Goal: Task Accomplishment & Management: Complete application form

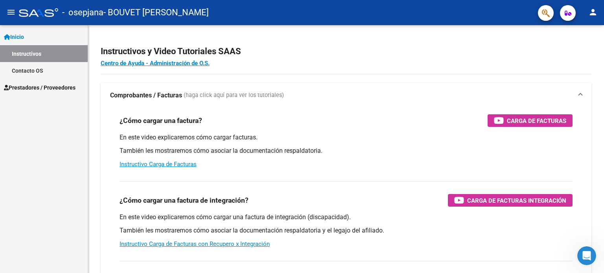
click at [39, 86] on span "Prestadores / Proveedores" at bounding box center [40, 87] width 72 height 9
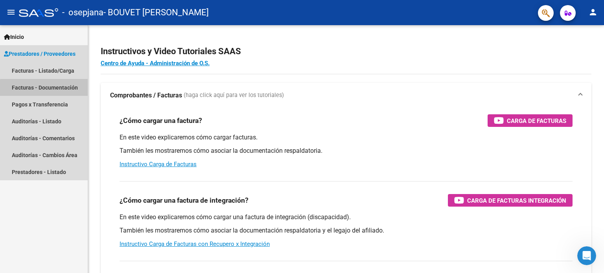
click at [57, 89] on link "Facturas - Documentación" at bounding box center [44, 87] width 88 height 17
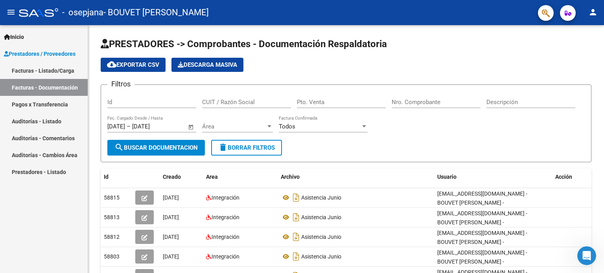
click at [65, 69] on link "Facturas - Listado/Carga" at bounding box center [44, 70] width 88 height 17
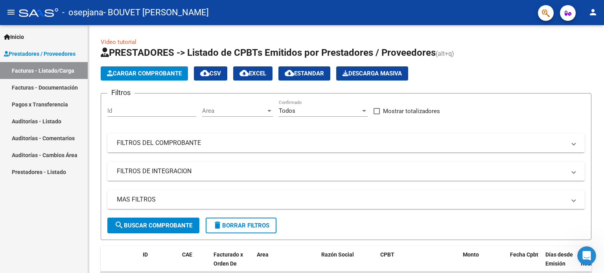
click at [61, 84] on link "Facturas - Documentación" at bounding box center [44, 87] width 88 height 17
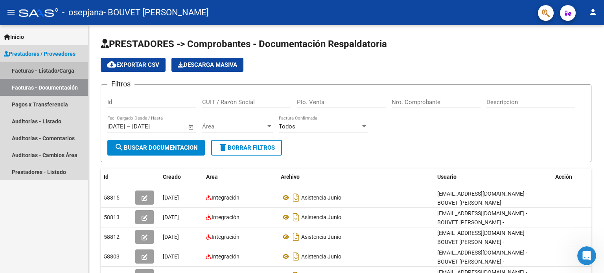
click at [52, 73] on link "Facturas - Listado/Carga" at bounding box center [44, 70] width 88 height 17
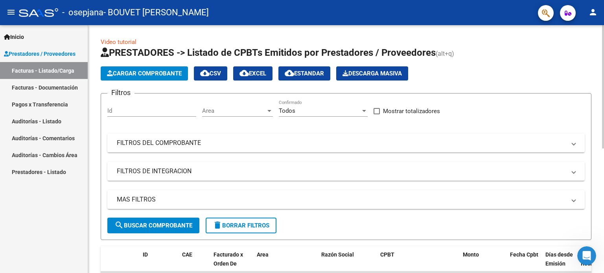
click at [112, 71] on icon "button" at bounding box center [110, 73] width 6 height 6
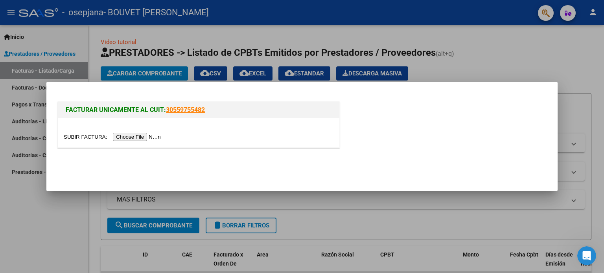
click at [134, 138] on input "file" at bounding box center [113, 137] width 99 height 8
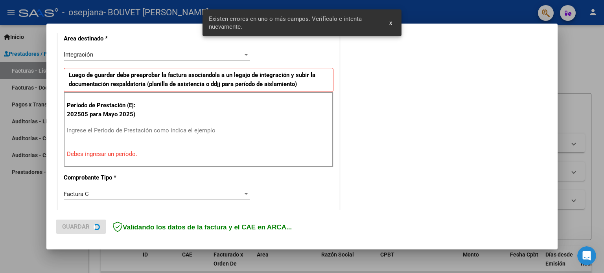
scroll to position [184, 0]
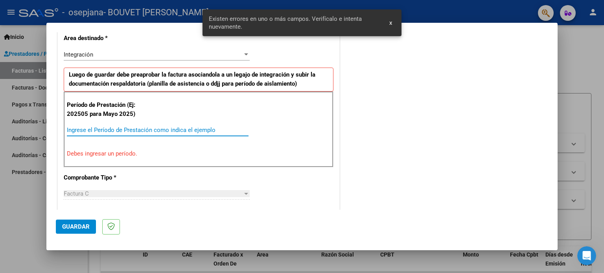
click at [110, 127] on input "Ingrese el Período de Prestación como indica el ejemplo" at bounding box center [158, 130] width 182 height 7
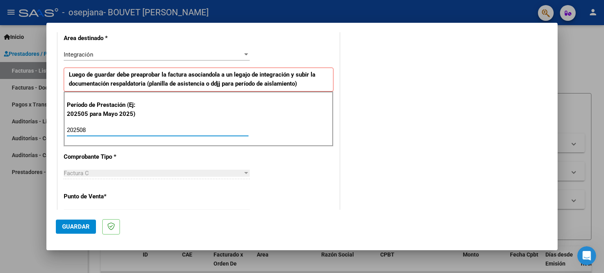
type input "202508"
click at [121, 163] on div "CUIT * 27-21442502-0 Ingresar CUIT ANALISIS PRESTADOR [PERSON_NAME] [PERSON_NAM…" at bounding box center [198, 242] width 281 height 591
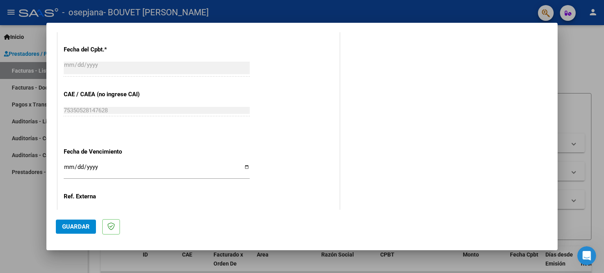
scroll to position [498, 0]
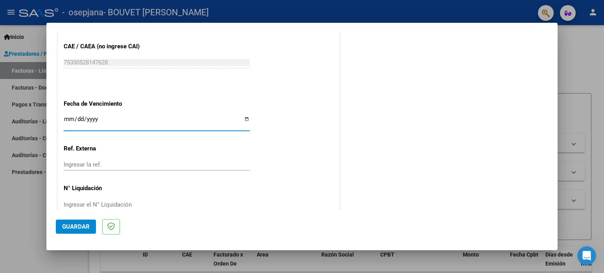
click at [246, 118] on input "Ingresar la fecha" at bounding box center [157, 122] width 186 height 13
type input "[DATE]"
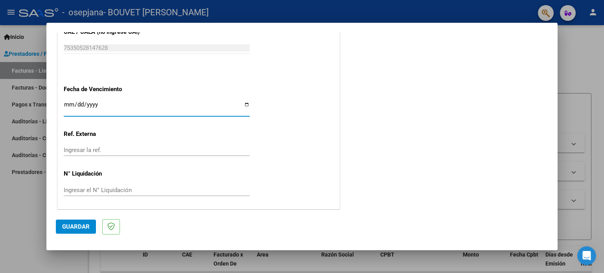
click at [77, 226] on span "Guardar" at bounding box center [76, 226] width 28 height 7
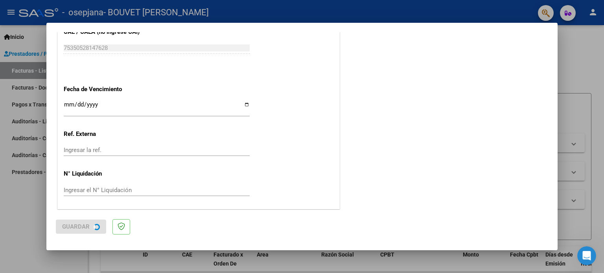
scroll to position [0, 0]
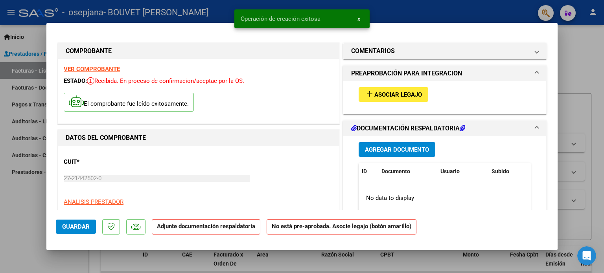
click at [385, 91] on span "add Asociar Legajo" at bounding box center [393, 94] width 57 height 7
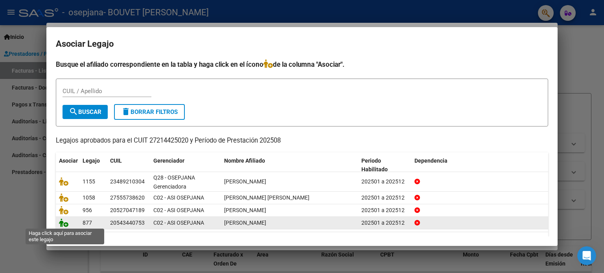
click at [61, 223] on icon at bounding box center [63, 223] width 9 height 9
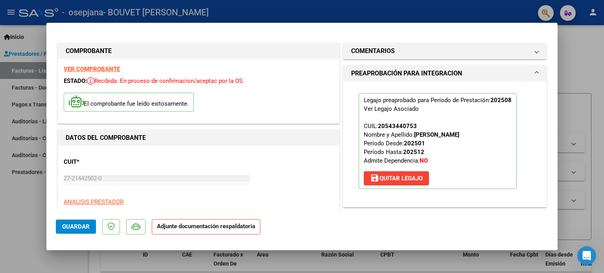
click at [74, 221] on button "Guardar" at bounding box center [76, 227] width 40 height 14
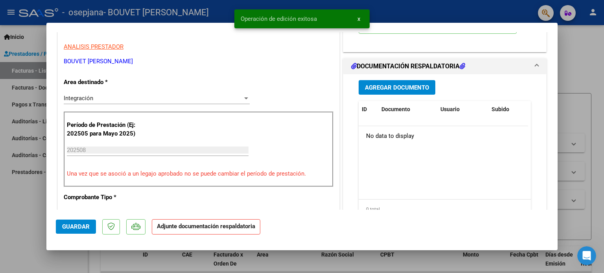
scroll to position [157, 0]
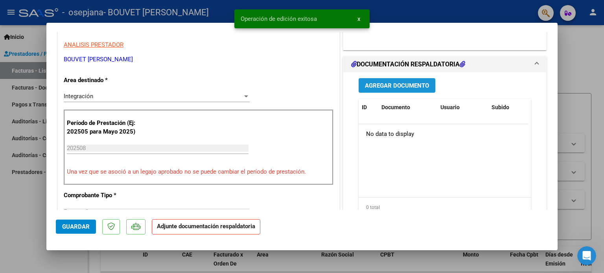
click at [417, 82] on span "Agregar Documento" at bounding box center [397, 85] width 64 height 7
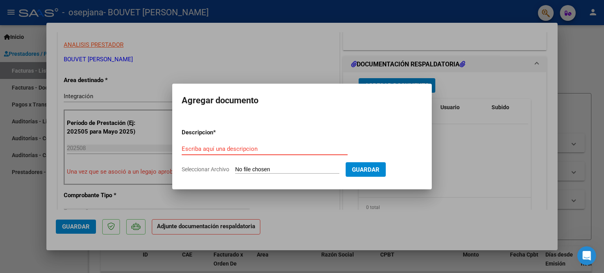
click at [292, 149] on input "Escriba aquí una descripcion" at bounding box center [265, 148] width 166 height 7
type input "Asistencia"
click at [235, 174] on form "Descripcion * Asistencia Escriba aquí una descripcion Seleccionar Archivo Guard…" at bounding box center [302, 150] width 241 height 57
click at [237, 170] on input "Seleccionar Archivo" at bounding box center [287, 169] width 104 height 7
type input "C:\fakepath\[PERSON_NAME][DATE].pdf"
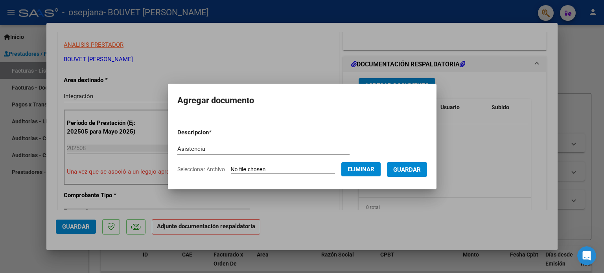
click at [420, 170] on span "Guardar" at bounding box center [407, 169] width 28 height 7
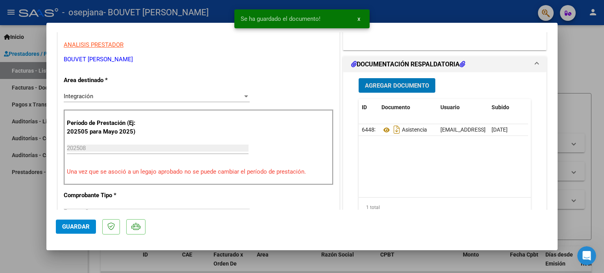
click at [67, 229] on span "Guardar" at bounding box center [76, 226] width 28 height 7
click at [562, 59] on div at bounding box center [302, 136] width 604 height 273
type input "$ 0,00"
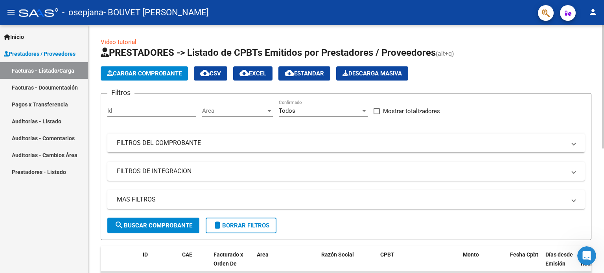
click at [171, 72] on span "Cargar Comprobante" at bounding box center [144, 73] width 75 height 7
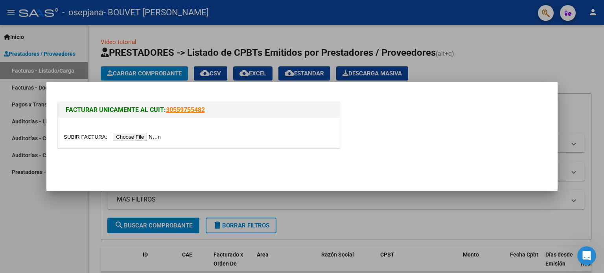
click at [142, 139] on input "file" at bounding box center [113, 137] width 99 height 8
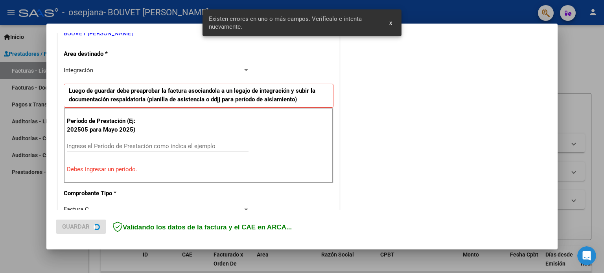
scroll to position [169, 0]
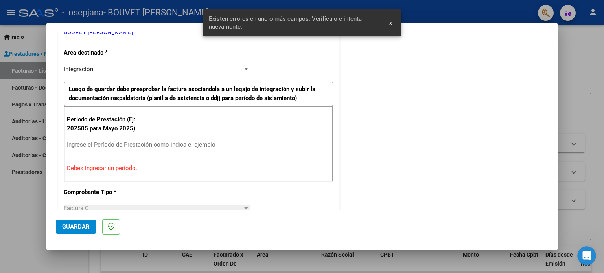
click at [133, 137] on div "Período de Prestación (Ej: 202505 para [DATE]) Ingrese el Período de Prestación…" at bounding box center [199, 143] width 270 height 75
click at [128, 144] on input "Ingrese el Período de Prestación como indica el ejemplo" at bounding box center [158, 144] width 182 height 7
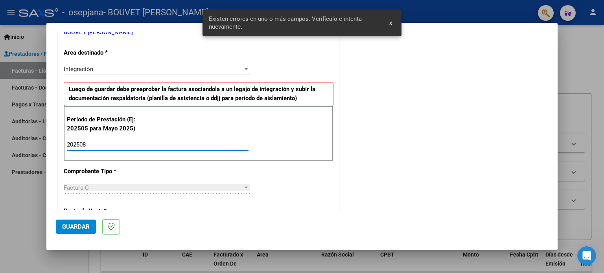
type input "202508"
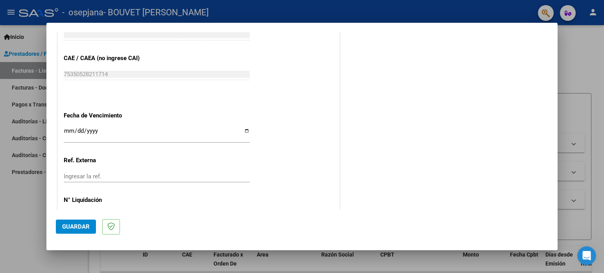
scroll to position [513, 0]
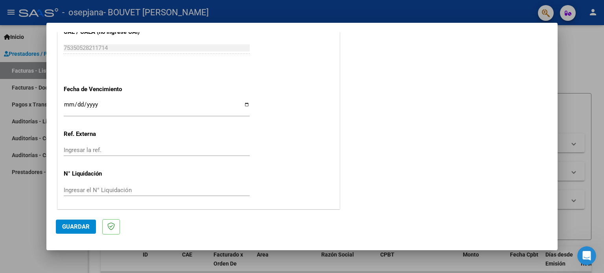
click at [245, 104] on input "Ingresar la fecha" at bounding box center [157, 107] width 186 height 13
type input "[DATE]"
click at [79, 231] on button "Guardar" at bounding box center [76, 227] width 40 height 14
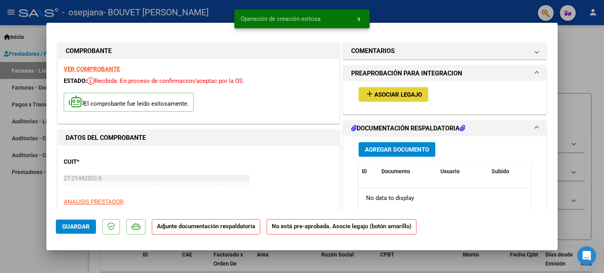
click at [404, 91] on span "Asociar Legajo" at bounding box center [398, 94] width 48 height 7
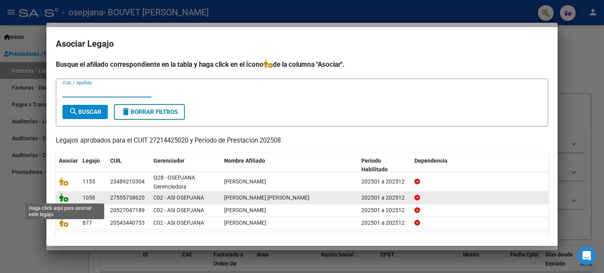
click at [64, 198] on icon at bounding box center [63, 197] width 9 height 9
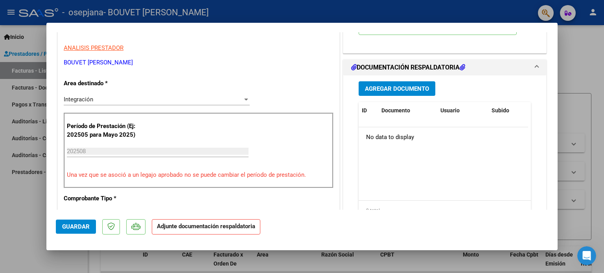
scroll to position [157, 0]
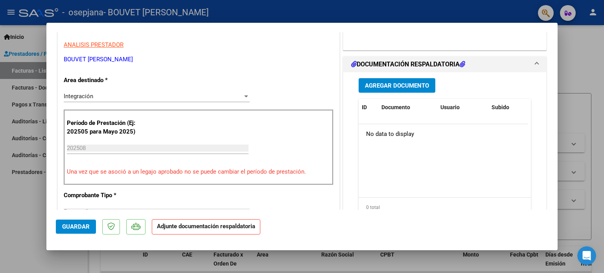
click at [378, 86] on span "Agregar Documento" at bounding box center [397, 85] width 64 height 7
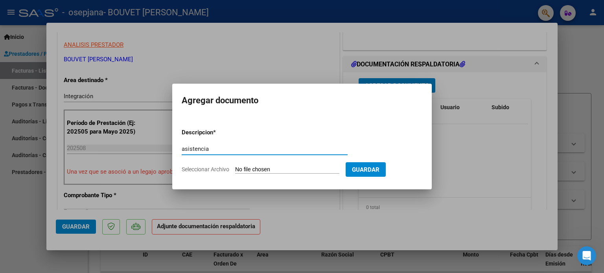
type input "asistencia"
click at [198, 171] on span "Seleccionar Archivo" at bounding box center [206, 169] width 48 height 6
click at [235, 171] on input "Seleccionar Archivo" at bounding box center [287, 169] width 104 height 7
type input "C:\fakepath\[PERSON_NAME][DATE].pdf"
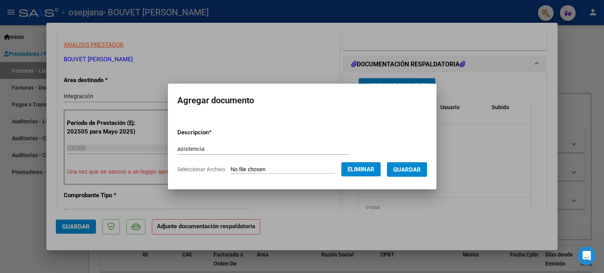
click at [414, 171] on span "Guardar" at bounding box center [407, 169] width 28 height 7
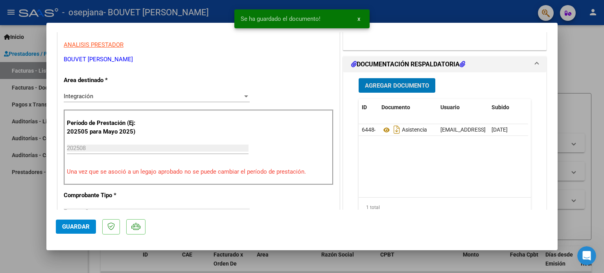
click at [79, 226] on span "Guardar" at bounding box center [76, 226] width 28 height 7
click at [573, 66] on div at bounding box center [302, 136] width 604 height 273
type input "$ 0,00"
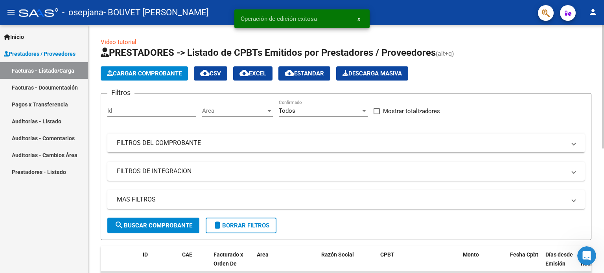
click at [126, 72] on span "Cargar Comprobante" at bounding box center [144, 73] width 75 height 7
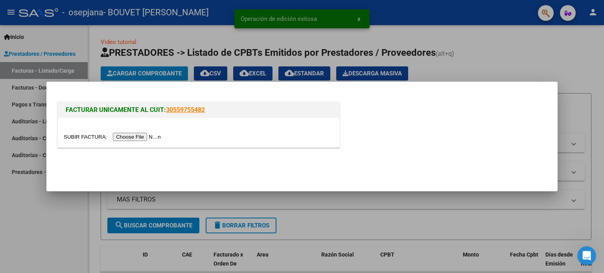
click at [143, 139] on input "file" at bounding box center [113, 137] width 99 height 8
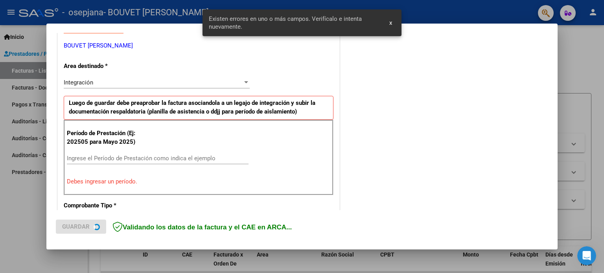
scroll to position [169, 0]
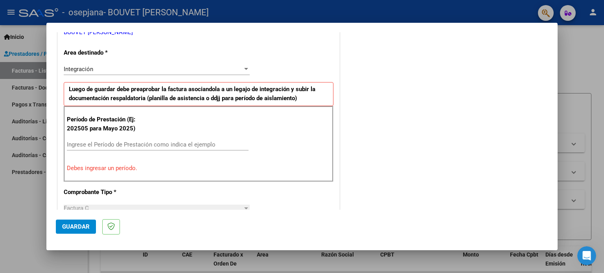
click at [132, 139] on div "Ingrese el Período de Prestación como indica el ejemplo" at bounding box center [158, 145] width 182 height 12
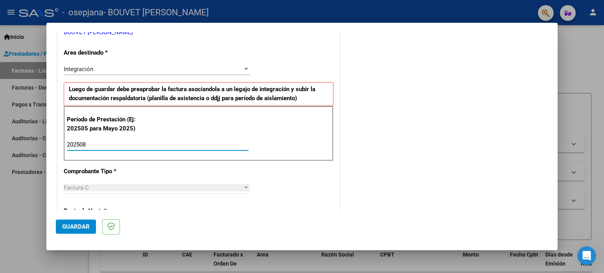
type input "202508"
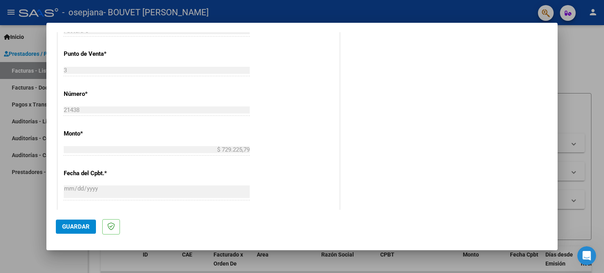
scroll to position [513, 0]
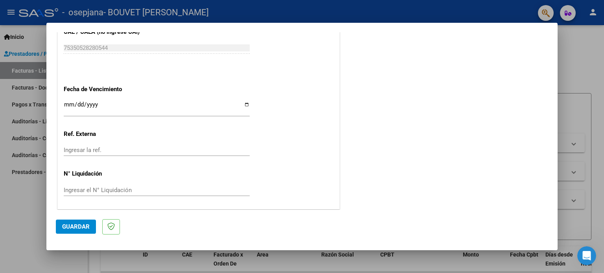
click at [245, 103] on input "Ingresar la fecha" at bounding box center [157, 107] width 186 height 13
type input "[DATE]"
click at [72, 225] on span "Guardar" at bounding box center [76, 226] width 28 height 7
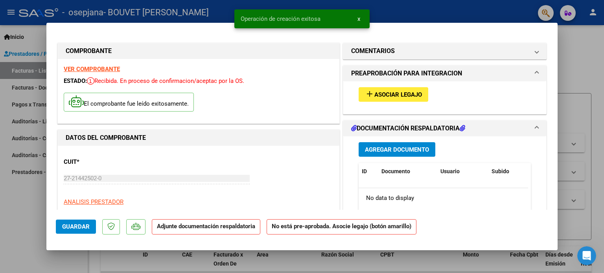
click at [409, 90] on button "add Asociar Legajo" at bounding box center [393, 94] width 70 height 15
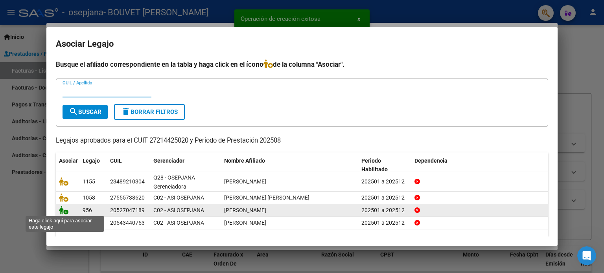
click at [59, 207] on icon at bounding box center [63, 210] width 9 height 9
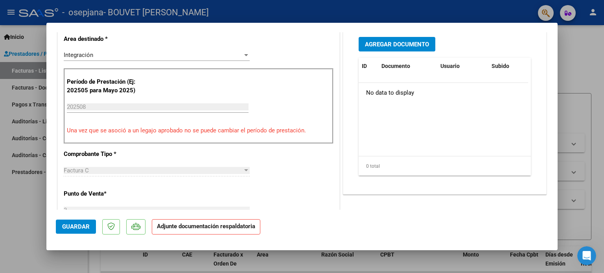
scroll to position [79, 0]
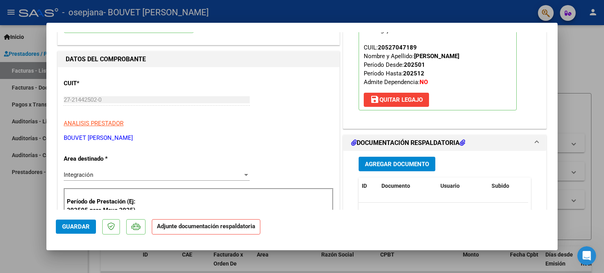
click at [369, 166] on span "Agregar Documento" at bounding box center [397, 164] width 64 height 7
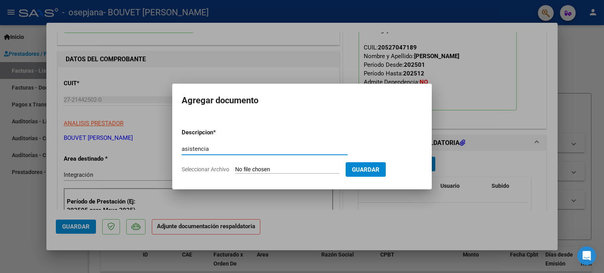
type input "asistencia"
click at [237, 172] on input "Seleccionar Archivo" at bounding box center [287, 169] width 104 height 7
type input "C:\fakepath\[PERSON_NAME] [DATE].pdf"
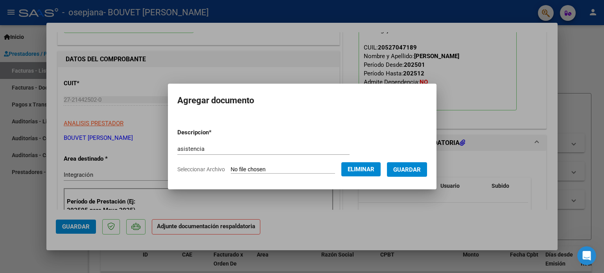
click at [420, 167] on span "Guardar" at bounding box center [407, 169] width 28 height 7
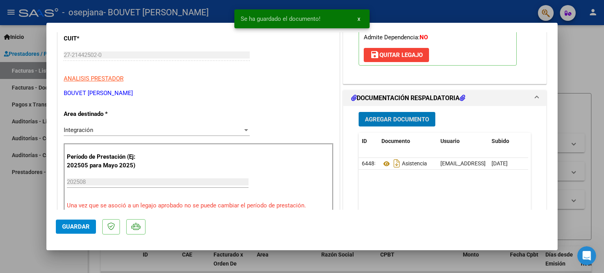
scroll to position [196, 0]
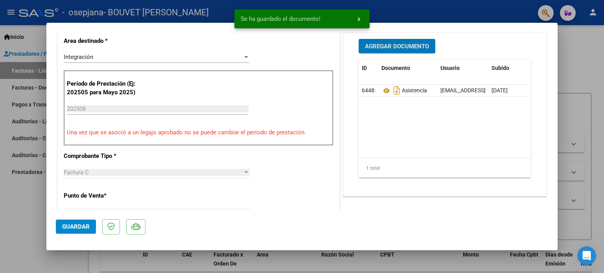
click at [75, 224] on span "Guardar" at bounding box center [76, 226] width 28 height 7
click at [568, 57] on div at bounding box center [302, 136] width 604 height 273
type input "$ 0,00"
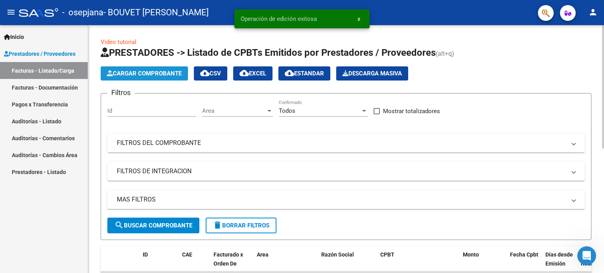
click at [149, 75] on span "Cargar Comprobante" at bounding box center [144, 73] width 75 height 7
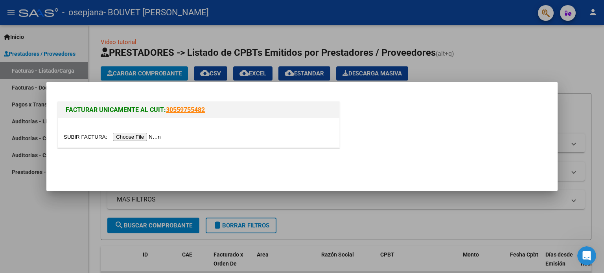
click at [120, 143] on div at bounding box center [198, 132] width 281 height 29
click at [127, 136] on input "file" at bounding box center [113, 137] width 99 height 8
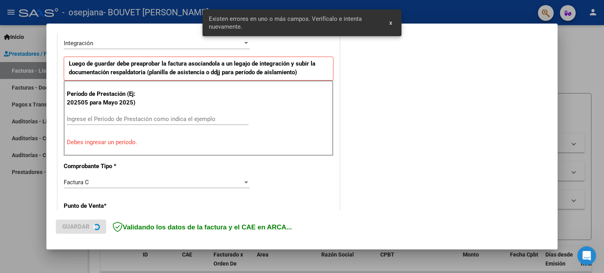
scroll to position [209, 0]
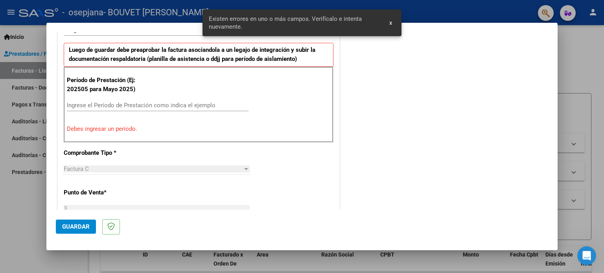
click at [146, 106] on input "Ingrese el Período de Prestación como indica el ejemplo" at bounding box center [158, 105] width 182 height 7
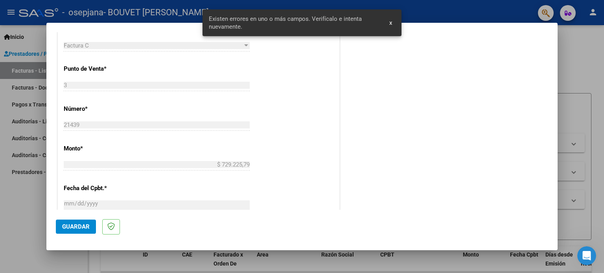
scroll to position [444, 0]
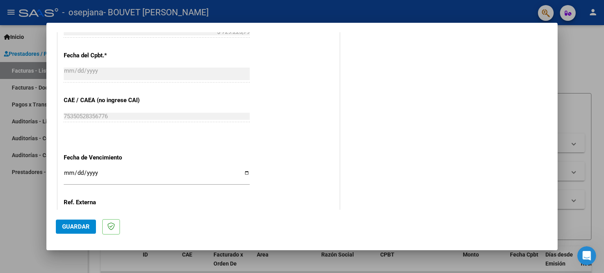
type input "202508"
click at [74, 233] on button "Guardar" at bounding box center [76, 227] width 40 height 14
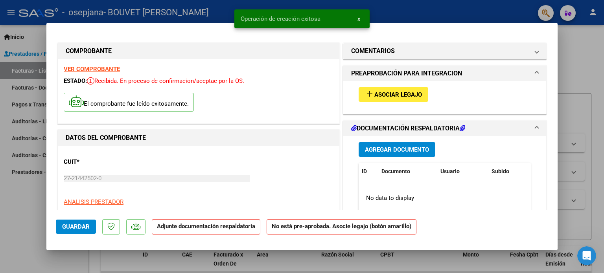
click at [375, 97] on span "Asociar Legajo" at bounding box center [398, 94] width 48 height 7
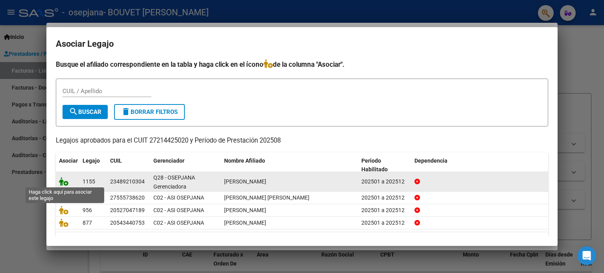
click at [67, 182] on icon at bounding box center [63, 181] width 9 height 9
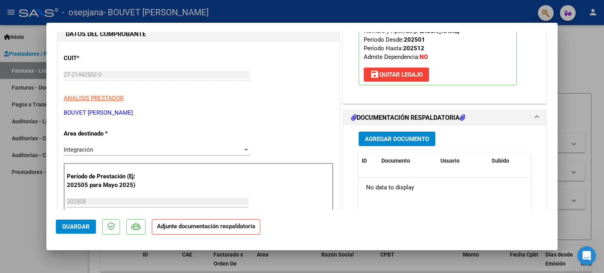
scroll to position [157, 0]
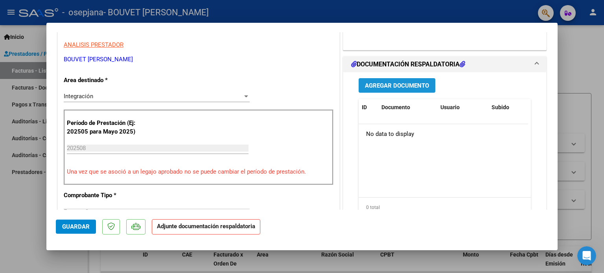
click at [401, 87] on span "Agregar Documento" at bounding box center [397, 85] width 64 height 7
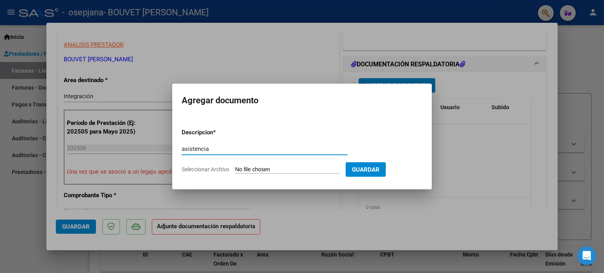
type input "asistencia"
click at [243, 171] on input "Seleccionar Archivo" at bounding box center [287, 169] width 104 height 7
type input "C:\fakepath\[PERSON_NAME][DATE].pdf"
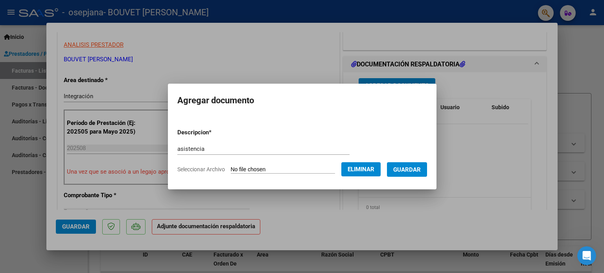
click at [420, 171] on span "Guardar" at bounding box center [407, 169] width 28 height 7
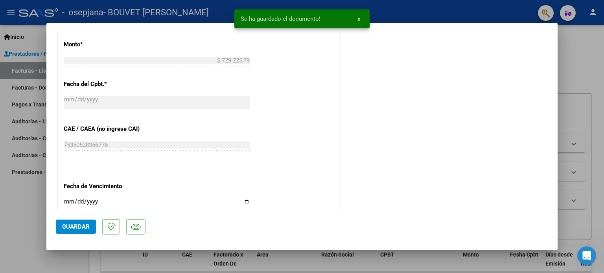
scroll to position [432, 0]
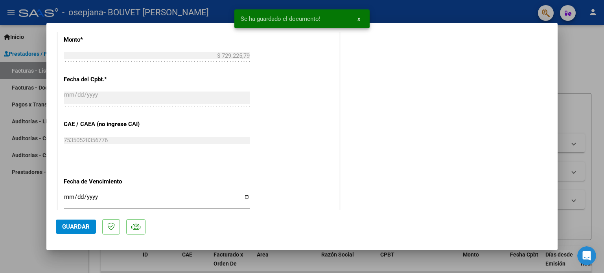
click at [67, 230] on span "Guardar" at bounding box center [76, 226] width 28 height 7
click at [577, 68] on div at bounding box center [302, 136] width 604 height 273
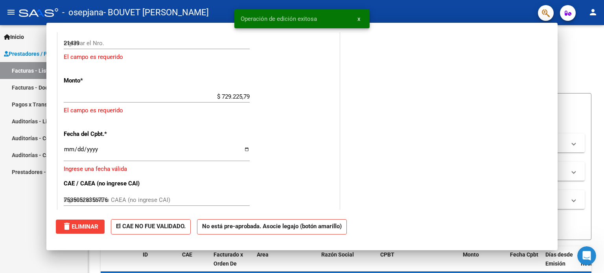
type input "$ 0,00"
